Goal: Task Accomplishment & Management: Manage account settings

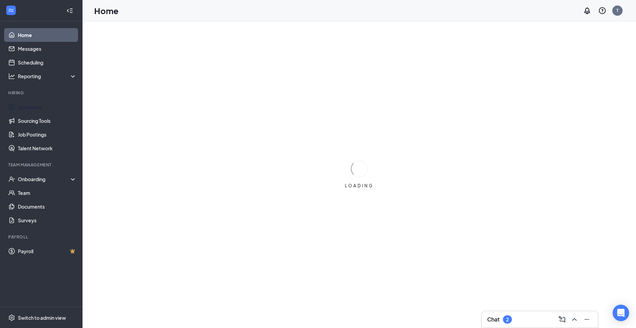
click at [45, 109] on link "Applicants" at bounding box center [47, 107] width 59 height 14
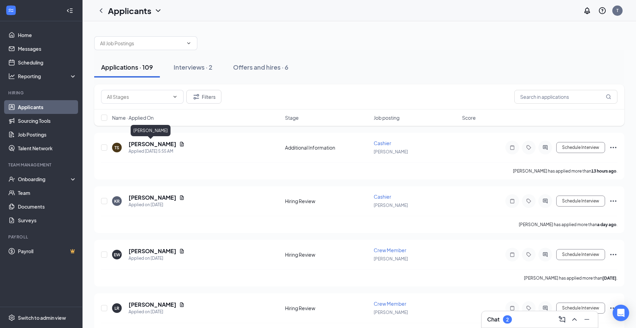
click at [134, 146] on h5 "[PERSON_NAME]" at bounding box center [152, 145] width 48 height 8
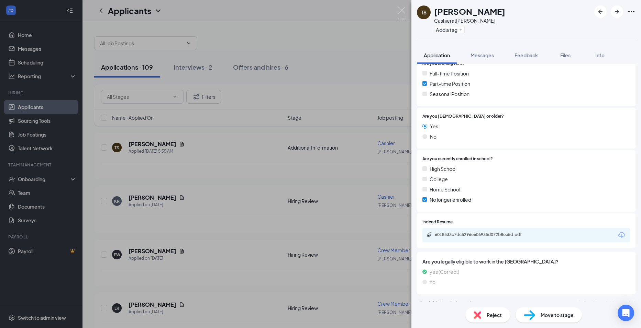
scroll to position [160, 0]
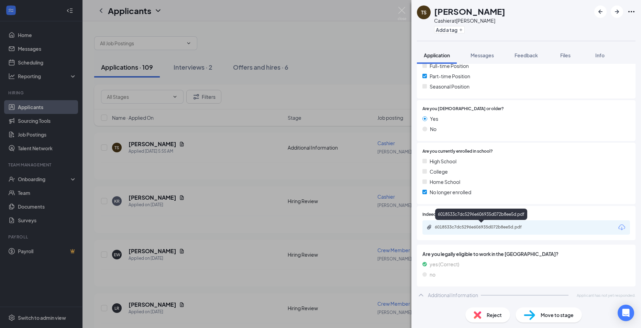
click at [485, 226] on div "6018533c7dc5296e606935d072b8ee5d.pdf" at bounding box center [483, 227] width 96 height 5
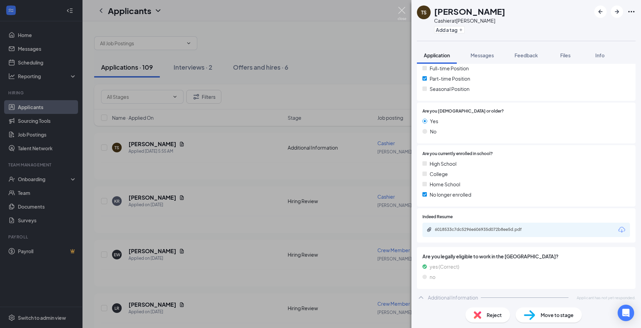
click at [400, 9] on img at bounding box center [401, 13] width 9 height 13
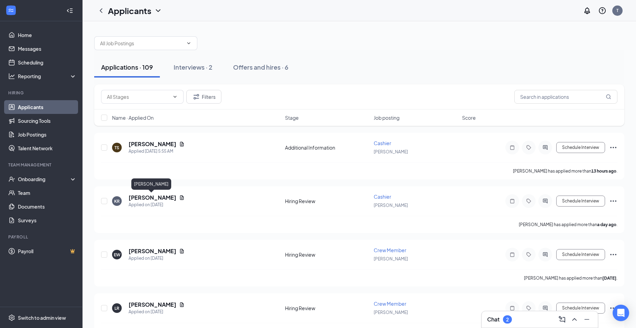
click at [154, 197] on h5 "[PERSON_NAME]" at bounding box center [152, 198] width 48 height 8
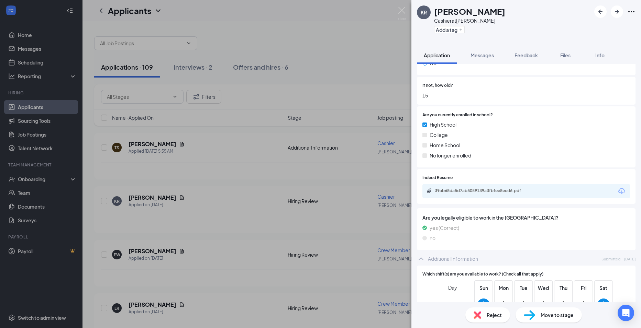
scroll to position [275, 0]
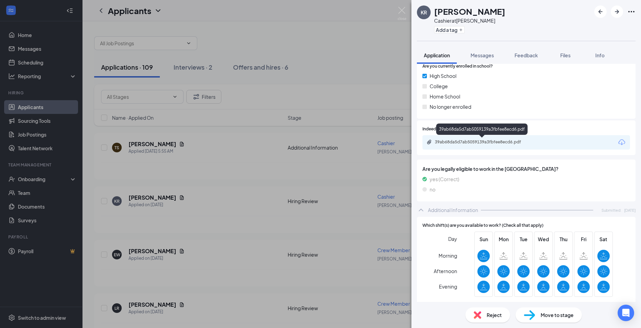
click at [500, 143] on div "39ab68da5d7ab5059139a3fbfee8ecd6.pdf" at bounding box center [483, 141] width 96 height 5
drag, startPoint x: 397, startPoint y: 6, endPoint x: 400, endPoint y: 9, distance: 4.4
click at [397, 6] on div "KR [PERSON_NAME] Cashier at [PERSON_NAME] Add a tag Application Messages Feedba…" at bounding box center [320, 164] width 641 height 328
click at [400, 9] on div "Applicants T" at bounding box center [361, 10] width 558 height 21
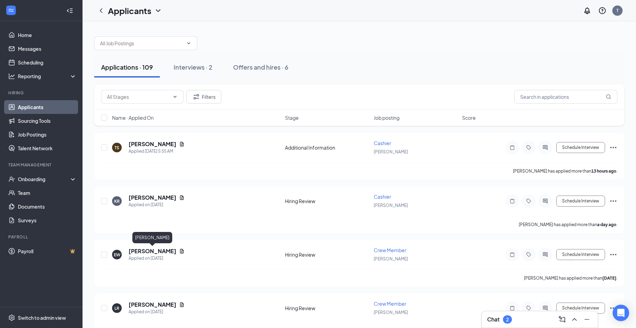
click at [165, 248] on h5 "[PERSON_NAME]" at bounding box center [152, 252] width 48 height 8
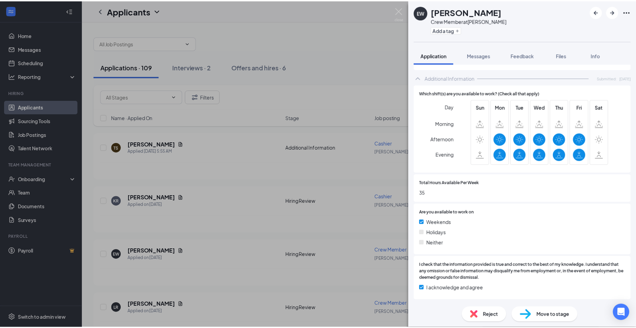
scroll to position [206, 0]
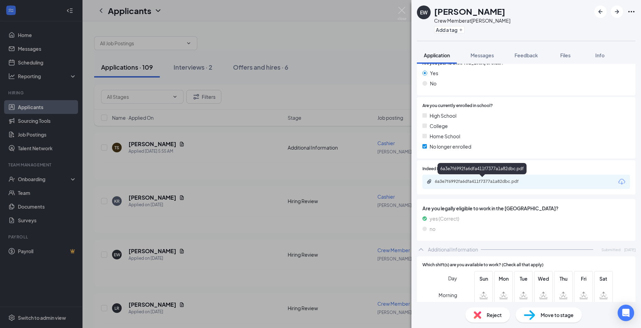
click at [490, 179] on div "6a3e7f6992fa6dfa411f7377a1a82dbc.pdf" at bounding box center [483, 181] width 96 height 5
click at [396, 12] on div "EW [PERSON_NAME] Crew Member at [PERSON_NAME] Add a tag Application Messages Fe…" at bounding box center [320, 164] width 641 height 328
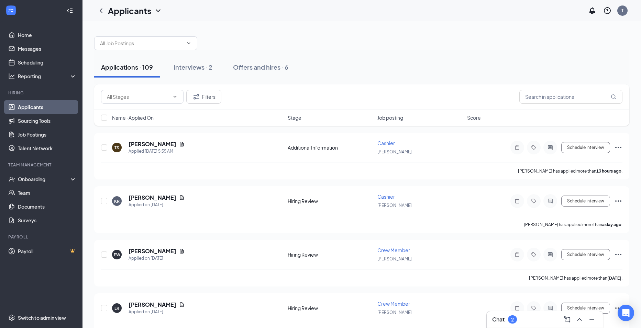
click at [402, 9] on div "Applicants T" at bounding box center [361, 10] width 558 height 21
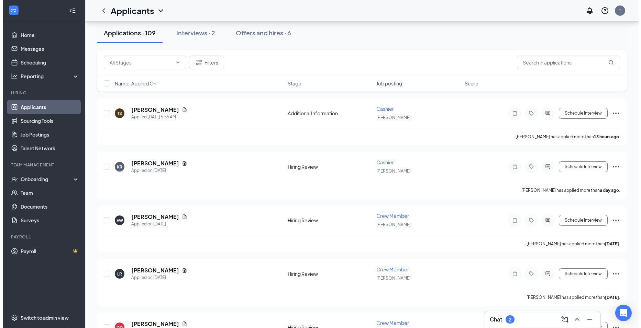
scroll to position [69, 0]
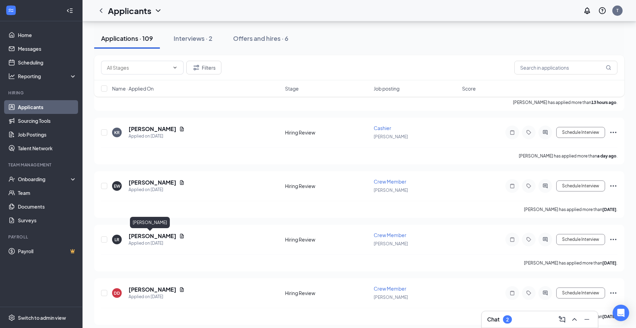
click at [149, 236] on h5 "[PERSON_NAME]" at bounding box center [152, 237] width 48 height 8
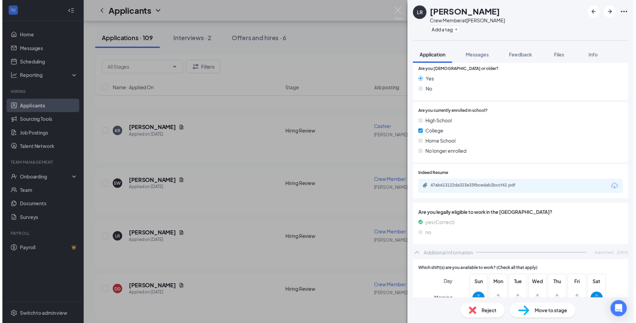
scroll to position [206, 0]
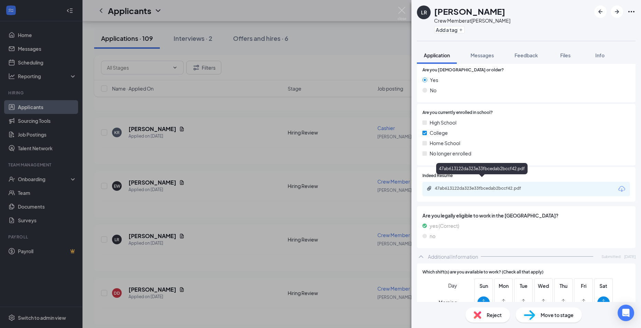
click at [490, 186] on div "47ab613122da323e33fbcedab2bccf42.pdf" at bounding box center [483, 188] width 96 height 5
click at [407, 10] on div "LR [PERSON_NAME] Crew Member at [PERSON_NAME] Add a tag Application Messages Fe…" at bounding box center [320, 164] width 641 height 328
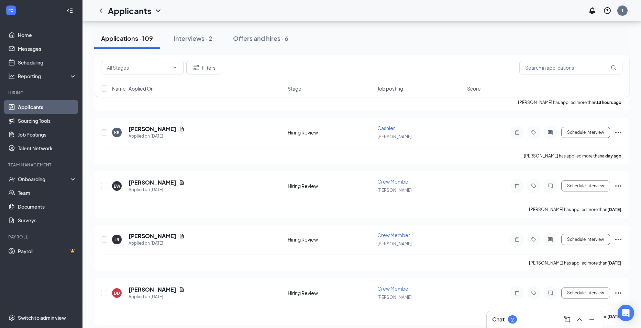
click at [405, 11] on div "Applicants T" at bounding box center [361, 10] width 558 height 21
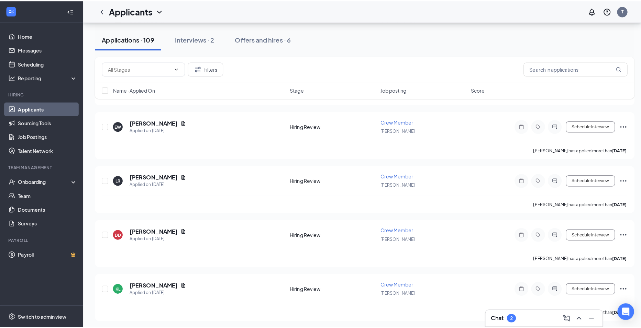
scroll to position [137, 0]
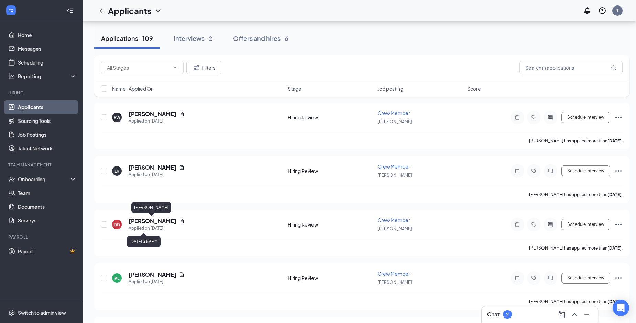
click at [150, 223] on h5 "[PERSON_NAME]" at bounding box center [152, 221] width 48 height 8
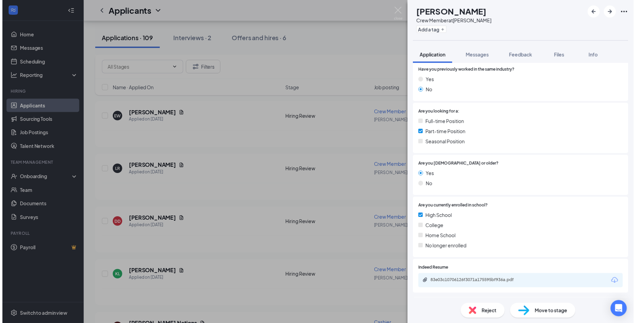
scroll to position [137, 0]
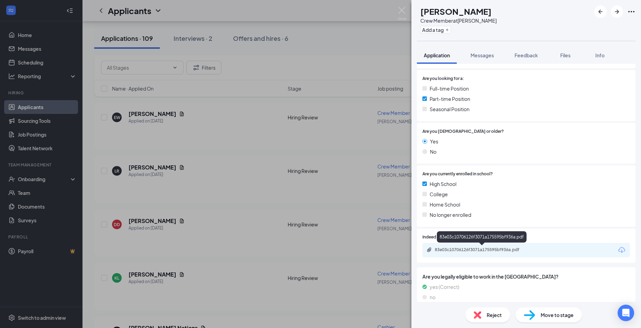
click at [518, 250] on div "83e03c10706126f3071a175595bf936a.pdf" at bounding box center [483, 249] width 96 height 5
drag, startPoint x: 400, startPoint y: 13, endPoint x: 239, endPoint y: 166, distance: 221.4
click at [400, 13] on img at bounding box center [401, 13] width 9 height 13
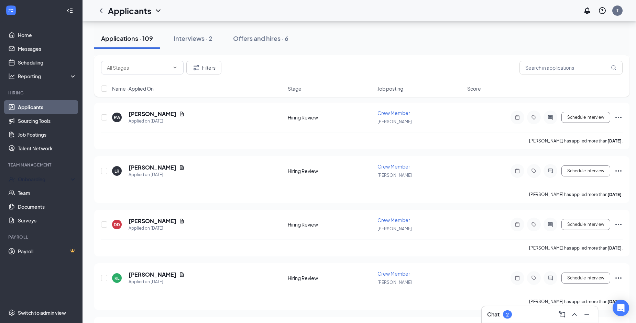
click at [57, 176] on div "Onboarding" at bounding box center [44, 179] width 53 height 7
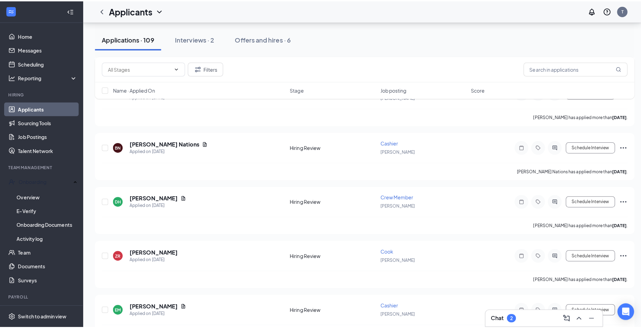
scroll to position [344, 0]
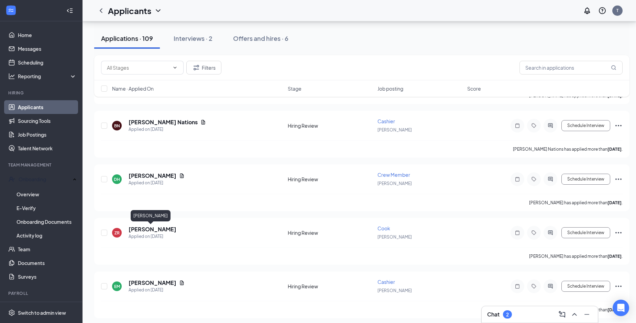
click at [153, 228] on h5 "[PERSON_NAME]" at bounding box center [152, 230] width 48 height 8
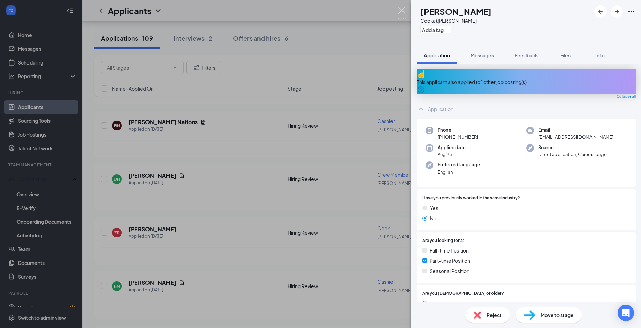
click at [403, 16] on img at bounding box center [401, 13] width 9 height 13
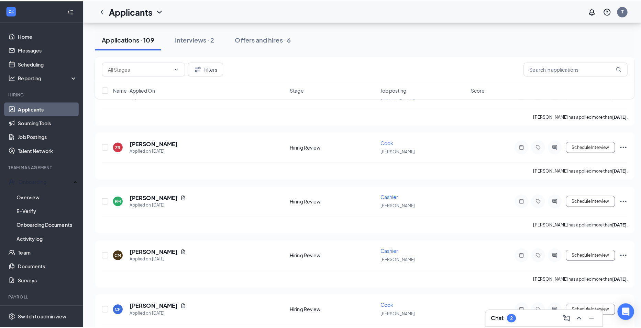
scroll to position [515, 0]
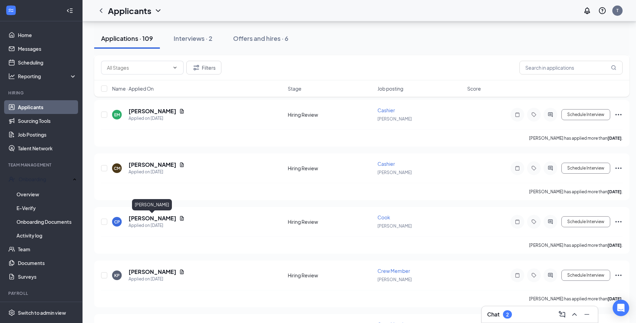
click at [160, 217] on h5 "[PERSON_NAME]" at bounding box center [152, 219] width 48 height 8
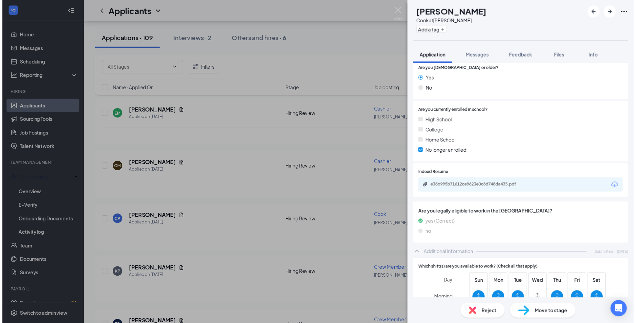
scroll to position [206, 0]
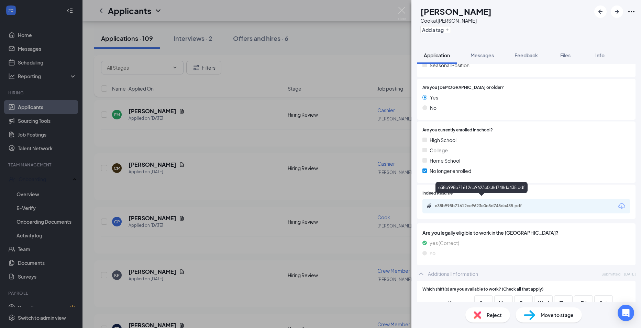
click at [477, 203] on div "e38b995b71612ce9623e0c8d748da435.pdf" at bounding box center [483, 205] width 96 height 5
click at [404, 12] on img at bounding box center [401, 13] width 9 height 13
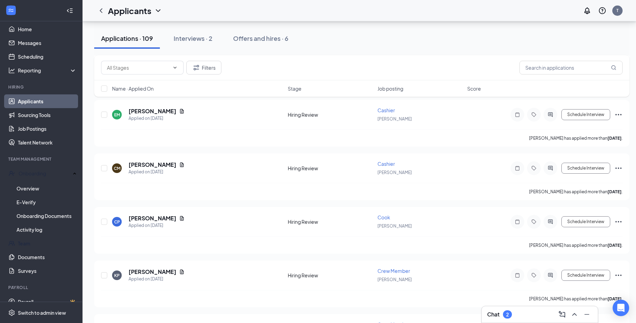
scroll to position [9, 0]
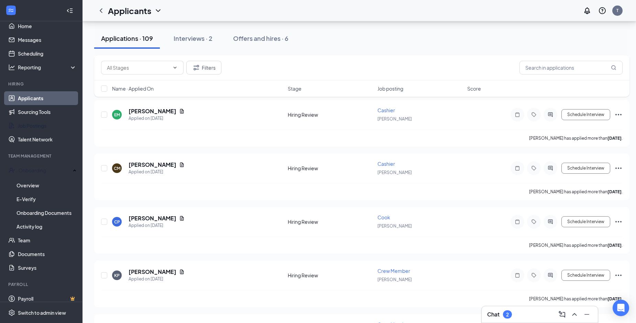
click at [50, 128] on link "Job Postings" at bounding box center [47, 126] width 59 height 14
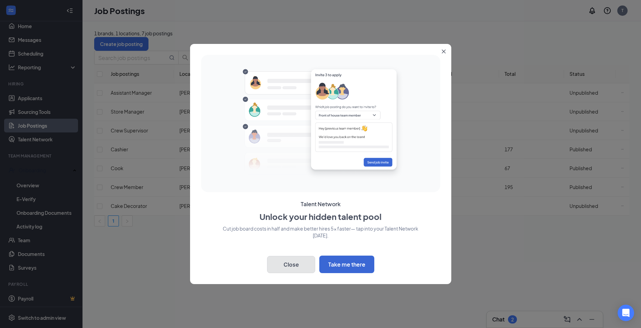
click at [302, 267] on button "Close" at bounding box center [291, 264] width 48 height 17
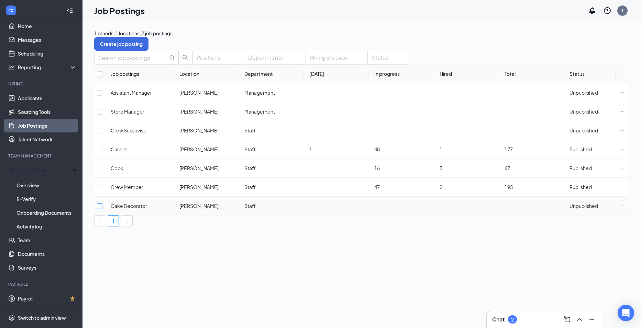
click at [102, 204] on input "checkbox" at bounding box center [99, 206] width 5 height 5
checkbox input "true"
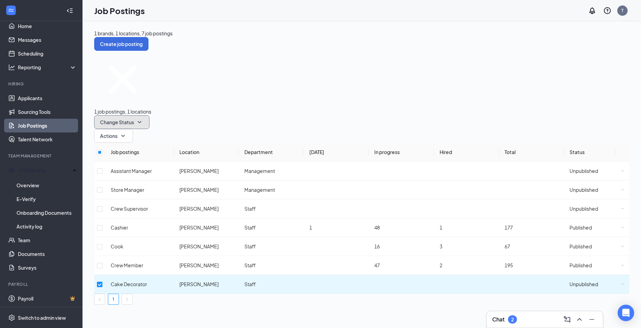
click at [144, 118] on icon "SmallChevronDown" at bounding box center [139, 122] width 8 height 8
click at [142, 125] on icon "SmallChevronUp" at bounding box center [140, 126] width 4 height 2
click at [621, 283] on icon "Ellipses" at bounding box center [622, 284] width 3 height 3
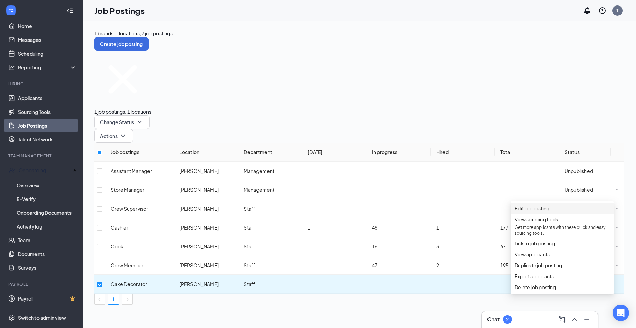
click at [579, 208] on span "Edit job posting" at bounding box center [561, 209] width 95 height 8
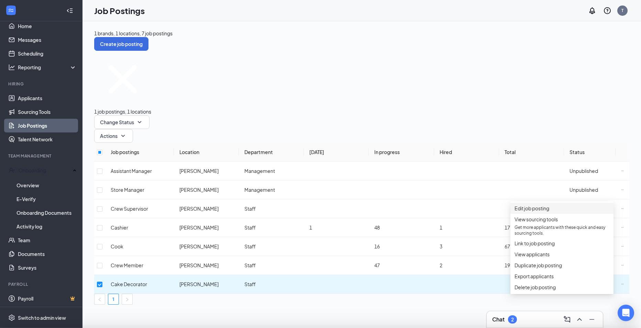
type input "Cake Decorator"
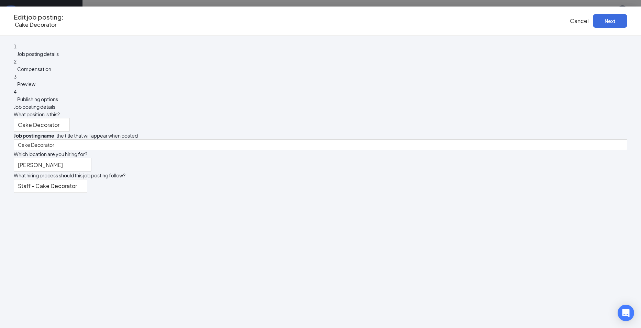
click at [66, 119] on span "Cake Decorator" at bounding box center [42, 125] width 48 height 13
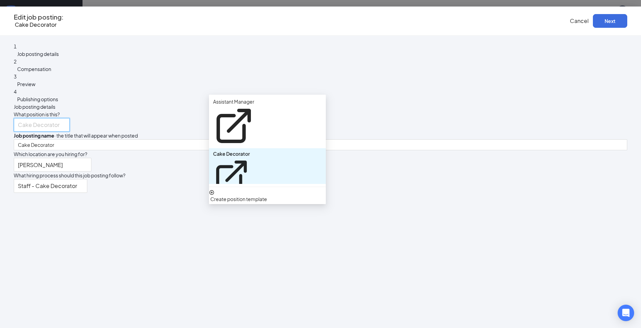
click at [66, 119] on span "Cake Decorator" at bounding box center [42, 125] width 48 height 13
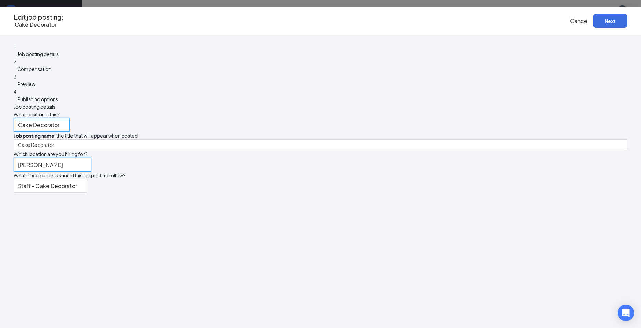
click at [91, 158] on input "[PERSON_NAME]" at bounding box center [53, 165] width 78 height 14
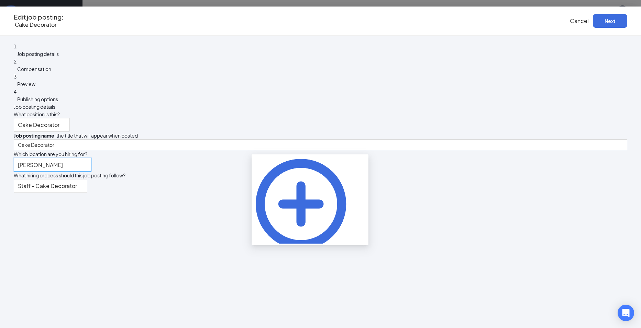
type input "J"
type input "[PERSON_NAME]"
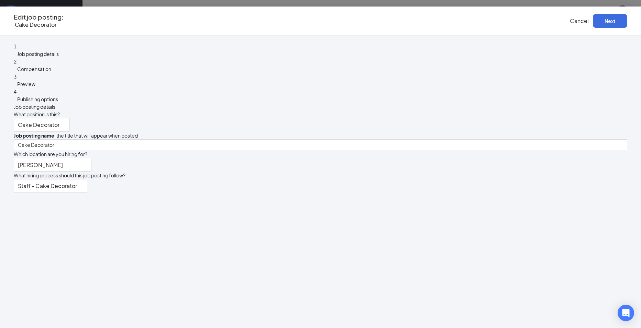
click at [396, 125] on div "What position is this? Cake Decorator 217547 217550 217549 Assistant Manager Ca…" at bounding box center [320, 152] width 613 height 82
click at [91, 158] on input "[PERSON_NAME]" at bounding box center [53, 165] width 78 height 14
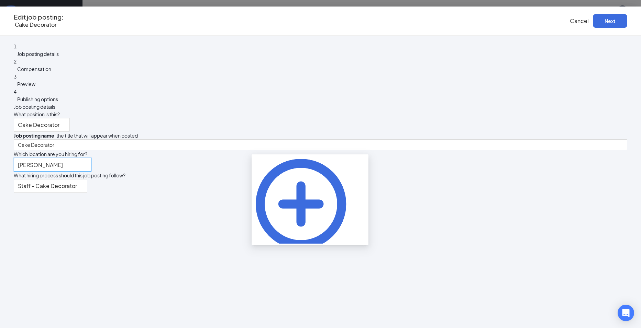
click at [91, 158] on input "[PERSON_NAME]" at bounding box center [53, 165] width 78 height 14
click at [396, 158] on div "[PERSON_NAME] [PERSON_NAME]" at bounding box center [320, 165] width 613 height 14
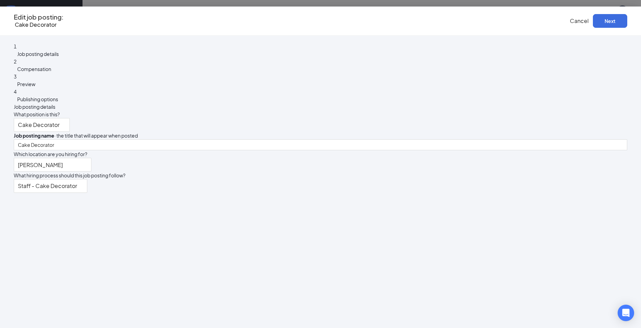
click at [83, 180] on span "Staff - Cake Decorator" at bounding box center [50, 186] width 65 height 13
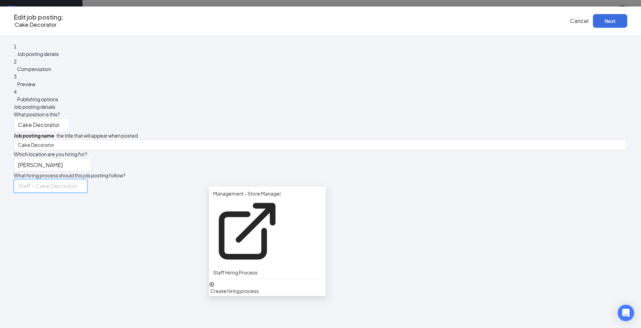
scroll to position [19, 0]
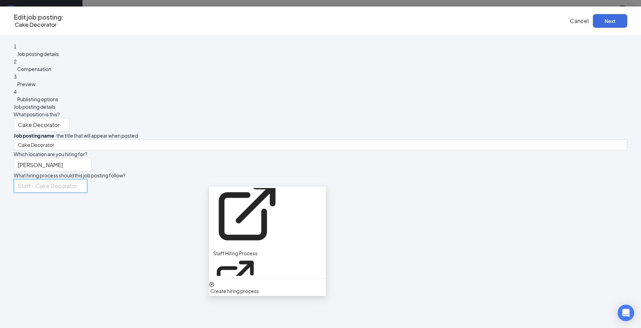
click at [83, 180] on span "Staff - Cake Decorator" at bounding box center [50, 186] width 65 height 13
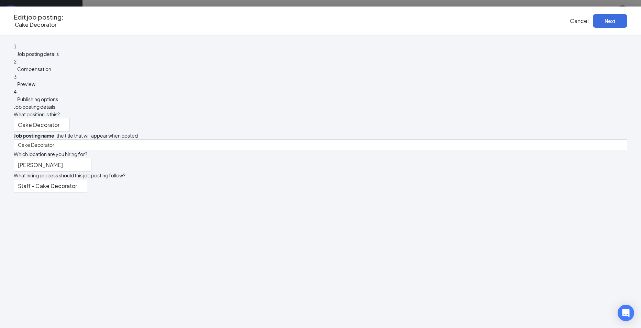
click at [425, 191] on div "Job posting details What position is this? Cake Decorator 217547 217550 217549 …" at bounding box center [320, 148] width 613 height 90
click at [593, 19] on button "Next" at bounding box center [610, 21] width 34 height 14
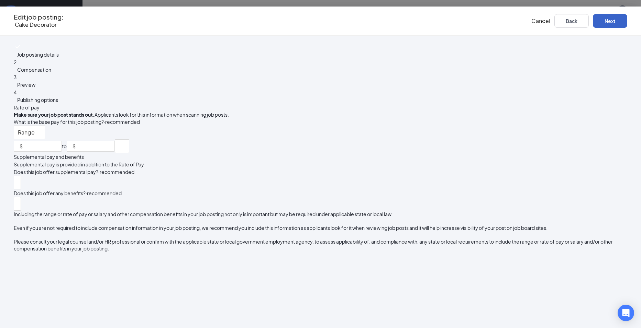
click at [41, 126] on span "Range" at bounding box center [29, 132] width 23 height 13
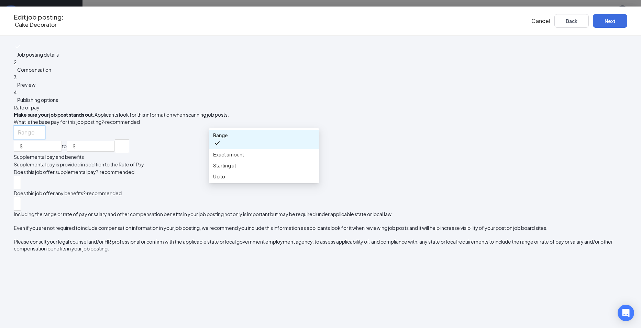
click at [41, 126] on span "Range" at bounding box center [29, 132] width 23 height 13
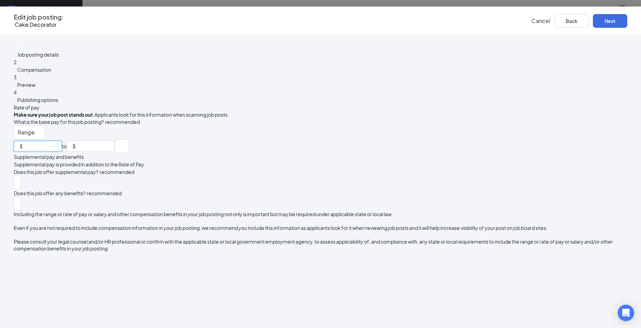
click at [61, 142] on input at bounding box center [42, 146] width 37 height 10
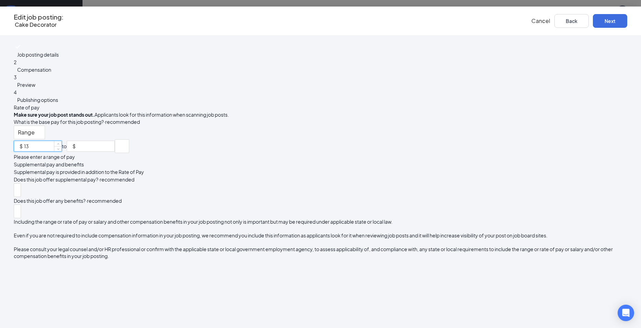
type input "1"
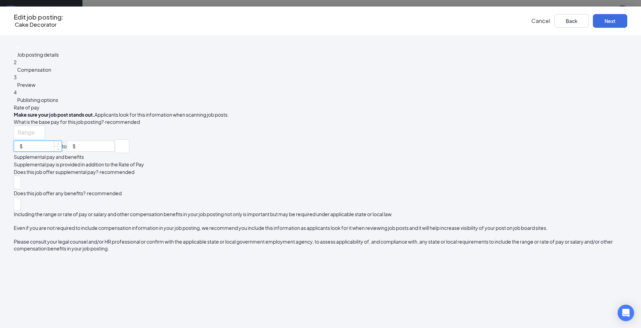
click at [41, 126] on span "Range" at bounding box center [29, 132] width 23 height 13
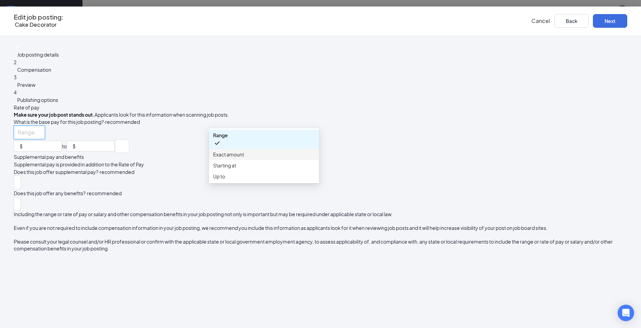
click at [306, 156] on span "Exact amount" at bounding box center [264, 155] width 102 height 8
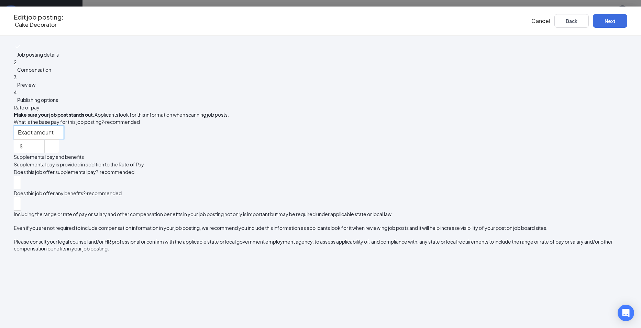
click at [44, 140] on input at bounding box center [34, 145] width 20 height 10
click at [59, 139] on div at bounding box center [52, 146] width 14 height 14
type input "14"
click at [291, 157] on span "per hour" at bounding box center [271, 155] width 40 height 8
click at [412, 151] on div "Rate of pay Make sure your job post stands out. Applicants look for this inform…" at bounding box center [320, 178] width 613 height 148
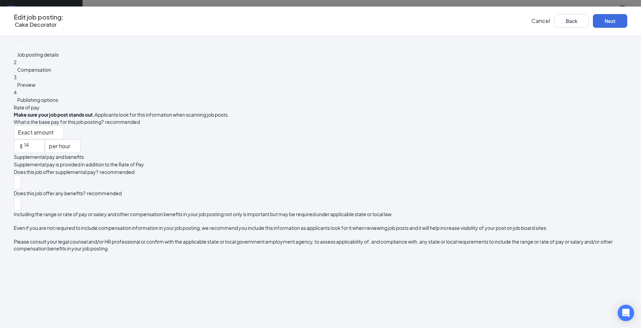
scroll to position [30, 0]
click at [19, 177] on div at bounding box center [17, 182] width 4 height 11
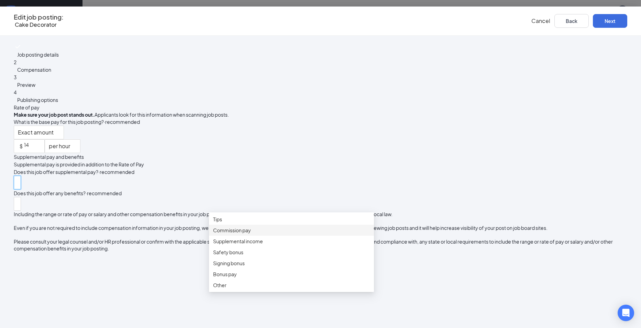
scroll to position [23, 0]
click at [429, 183] on div "Does this job offer supplemental pay? · recommended tips commission_pay supplem…" at bounding box center [320, 210] width 613 height 84
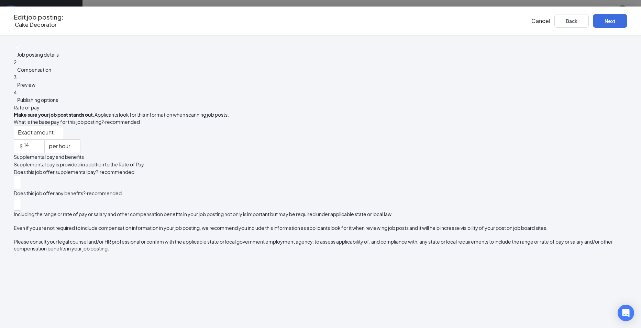
click at [21, 202] on div at bounding box center [17, 204] width 7 height 14
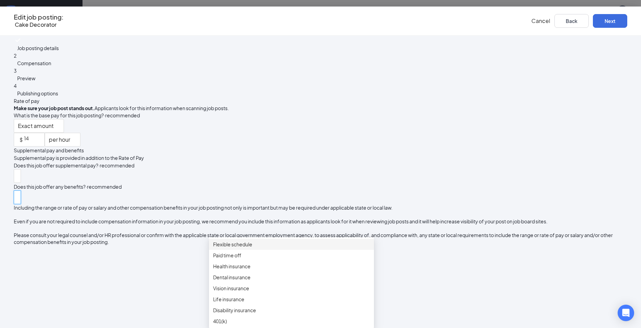
click at [252, 241] on span "Flexible schedule" at bounding box center [232, 245] width 39 height 8
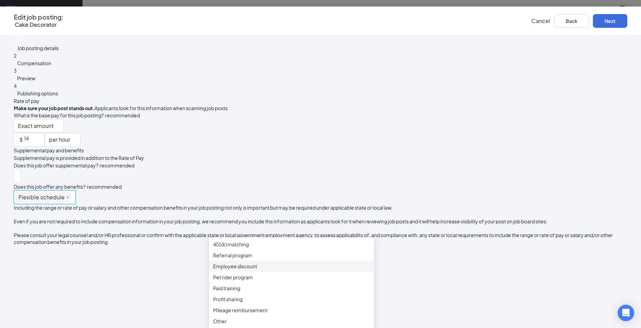
click at [446, 196] on div "Does this job offer any benefits? · recommended Flexible schedule referral_prog…" at bounding box center [320, 193] width 613 height 21
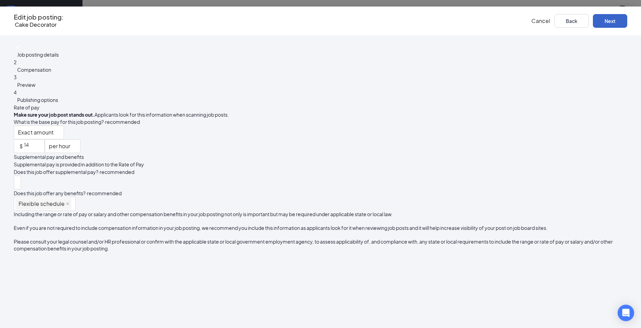
click at [593, 22] on button "Next" at bounding box center [610, 21] width 34 height 14
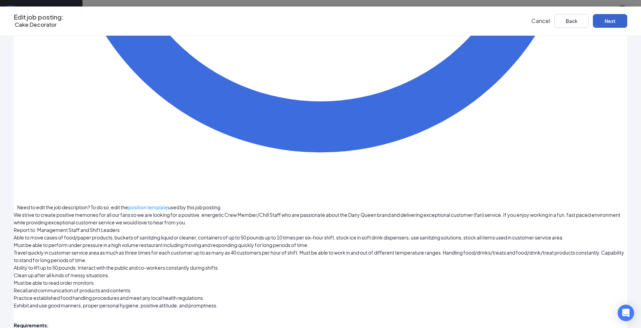
scroll to position [567, 0]
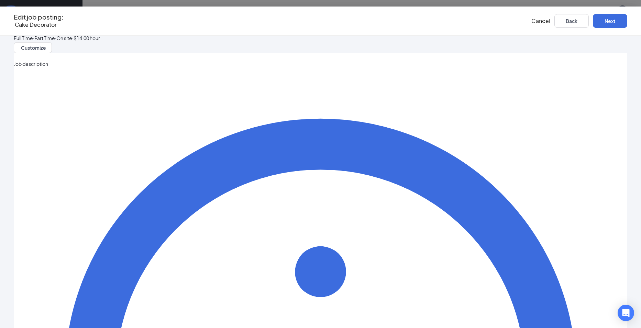
scroll to position [0, 0]
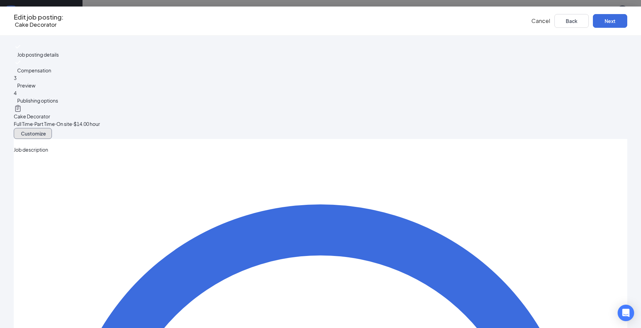
click at [25, 134] on icon "PencilIcon" at bounding box center [23, 137] width 6 height 6
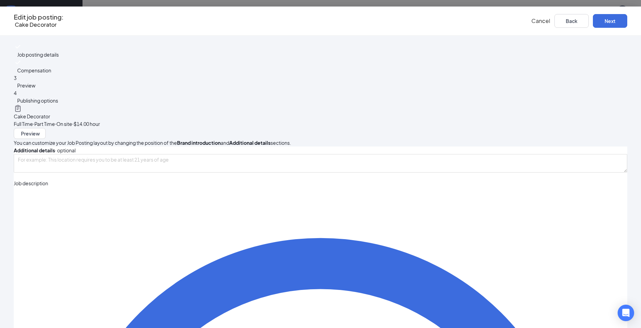
click at [55, 121] on span "‧ Part Time" at bounding box center [44, 124] width 22 height 6
click at [554, 25] on button "Back" at bounding box center [571, 21] width 34 height 14
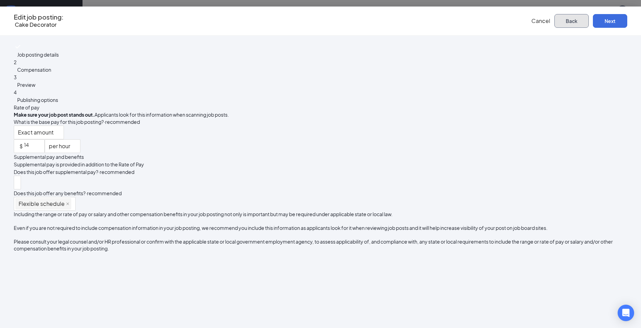
click at [554, 18] on button "Back" at bounding box center [571, 21] width 34 height 14
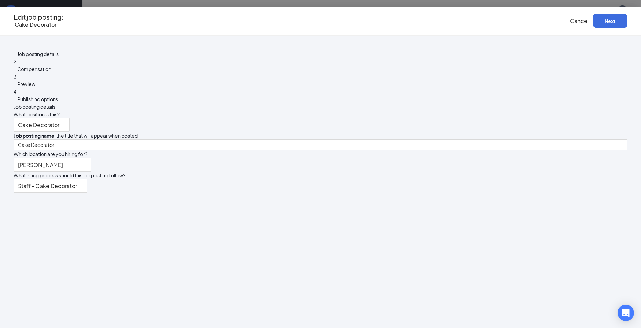
click at [66, 119] on span "Cake Decorator" at bounding box center [42, 125] width 48 height 13
click at [593, 19] on button "Next" at bounding box center [610, 21] width 34 height 14
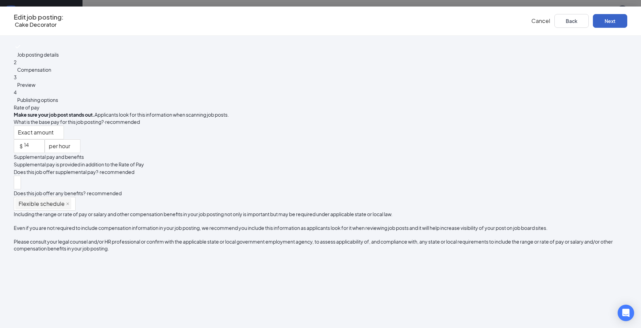
click at [593, 19] on button "Next" at bounding box center [610, 21] width 34 height 14
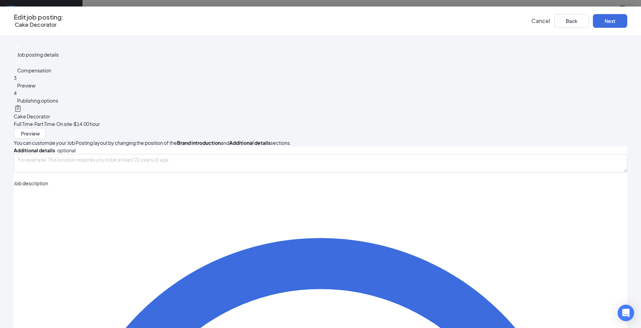
click at [50, 113] on span "Cake Decorator" at bounding box center [32, 116] width 36 height 6
click at [21, 105] on icon "Clipboard" at bounding box center [17, 108] width 5 height 7
click at [305, 113] on div "Cake Decorator" at bounding box center [320, 117] width 613 height 8
click at [33, 121] on span "Full Time" at bounding box center [23, 124] width 19 height 6
click at [72, 121] on span "‧ On site" at bounding box center [63, 124] width 17 height 6
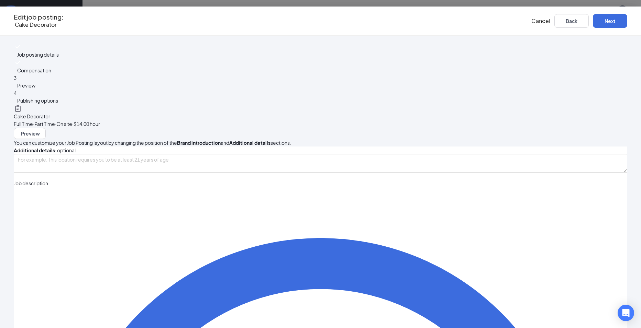
click at [345, 113] on div "Cake Decorator" at bounding box center [320, 117] width 613 height 8
click at [593, 19] on button "Next" at bounding box center [610, 21] width 34 height 14
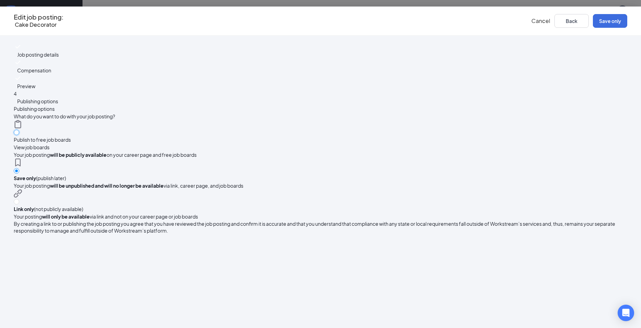
click at [19, 130] on input "radio" at bounding box center [16, 132] width 5 height 5
radio input "true"
radio input "false"
click at [593, 24] on button "Publish" at bounding box center [610, 21] width 34 height 14
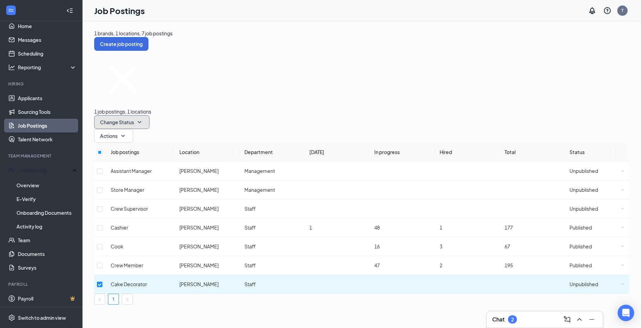
click at [144, 118] on icon "SmallChevronDown" at bounding box center [139, 122] width 8 height 8
click at [219, 87] on div "Publish" at bounding box center [202, 83] width 55 height 8
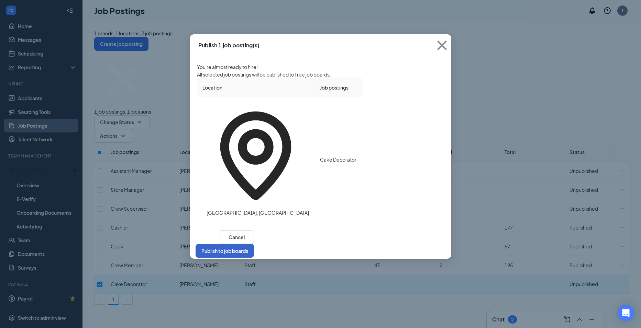
click at [254, 244] on button "Publish to job boards" at bounding box center [224, 251] width 58 height 14
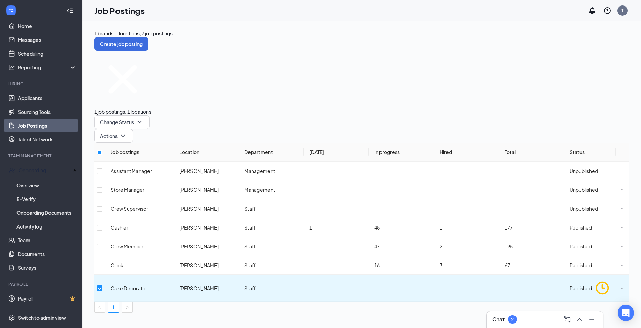
click at [424, 287] on div "1 brands, 1 locations, 7 job postings Create job posting 1 job postings, 1 loca…" at bounding box center [361, 174] width 558 height 307
drag, startPoint x: 108, startPoint y: 196, endPoint x: 109, endPoint y: 207, distance: 11.0
click at [102, 286] on input "checkbox" at bounding box center [99, 288] width 5 height 5
checkbox input "false"
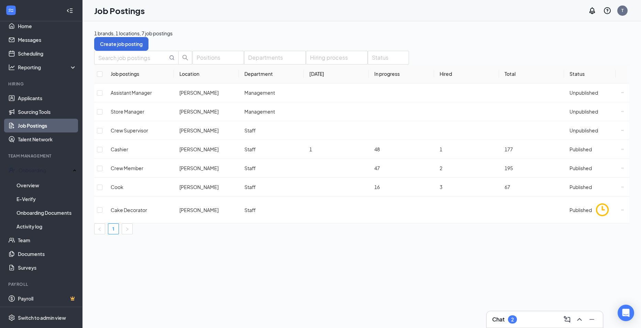
click at [438, 225] on div "Positions Departments Hiring process Status Job postings Location Department [D…" at bounding box center [361, 143] width 535 height 184
